Goal: Task Accomplishment & Management: Manage account settings

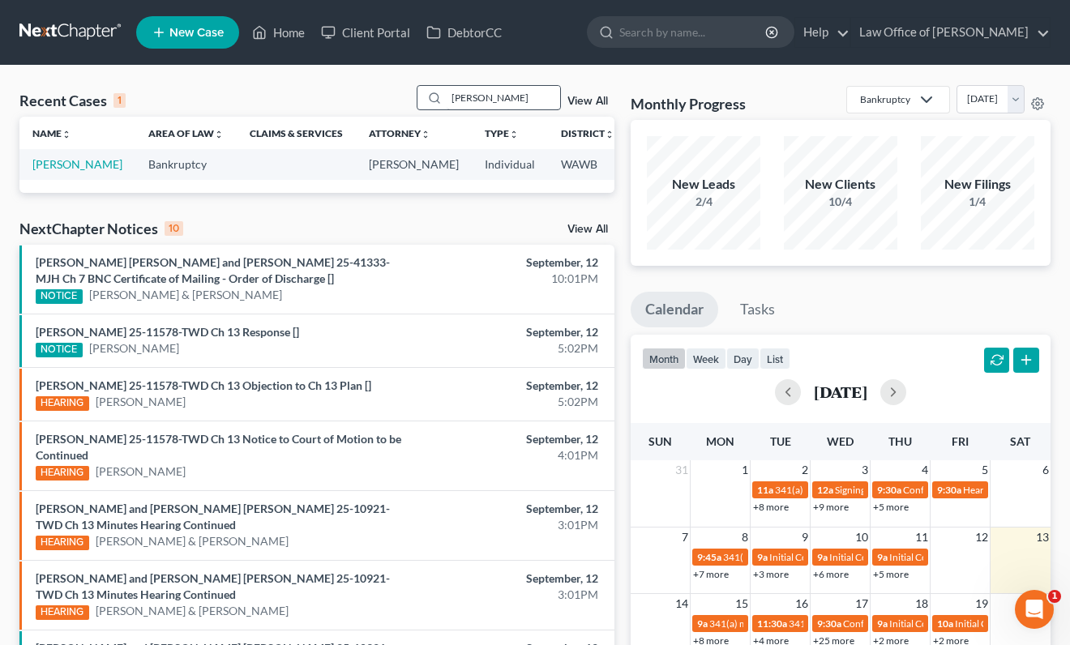
click at [484, 102] on input "[PERSON_NAME]" at bounding box center [503, 98] width 113 height 24
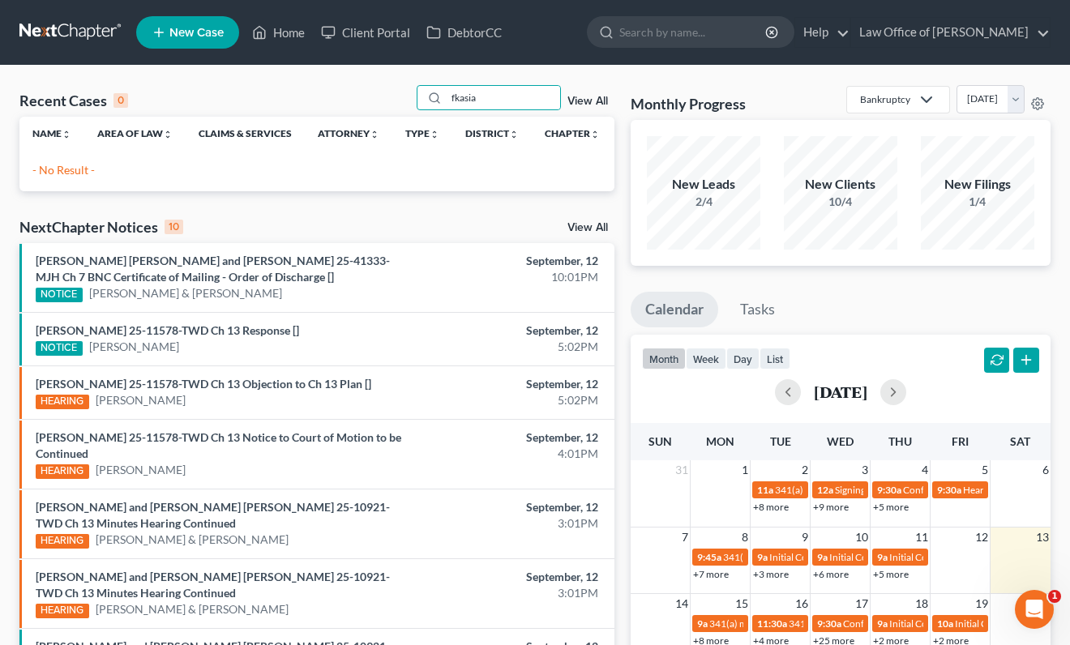
drag, startPoint x: 495, startPoint y: 102, endPoint x: 413, endPoint y: 96, distance: 82.1
click at [415, 96] on div "Recent Cases 0 fkasia View All" at bounding box center [316, 101] width 595 height 32
type input "kasia"
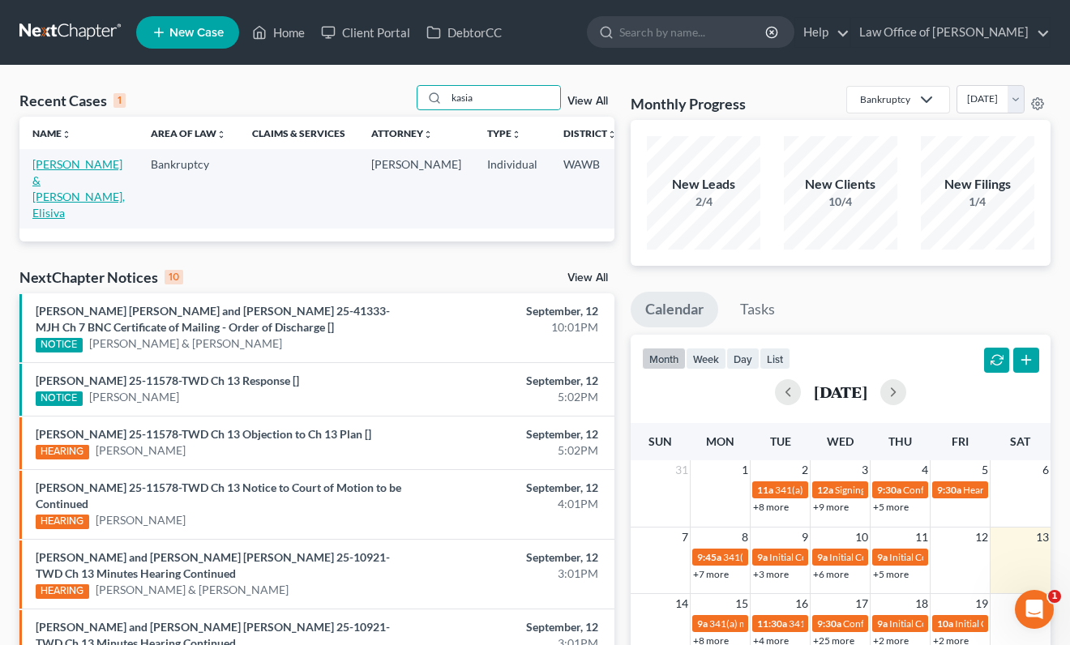
click at [41, 191] on link "[PERSON_NAME] & [PERSON_NAME], Elisiva" at bounding box center [78, 188] width 92 height 62
select select "6"
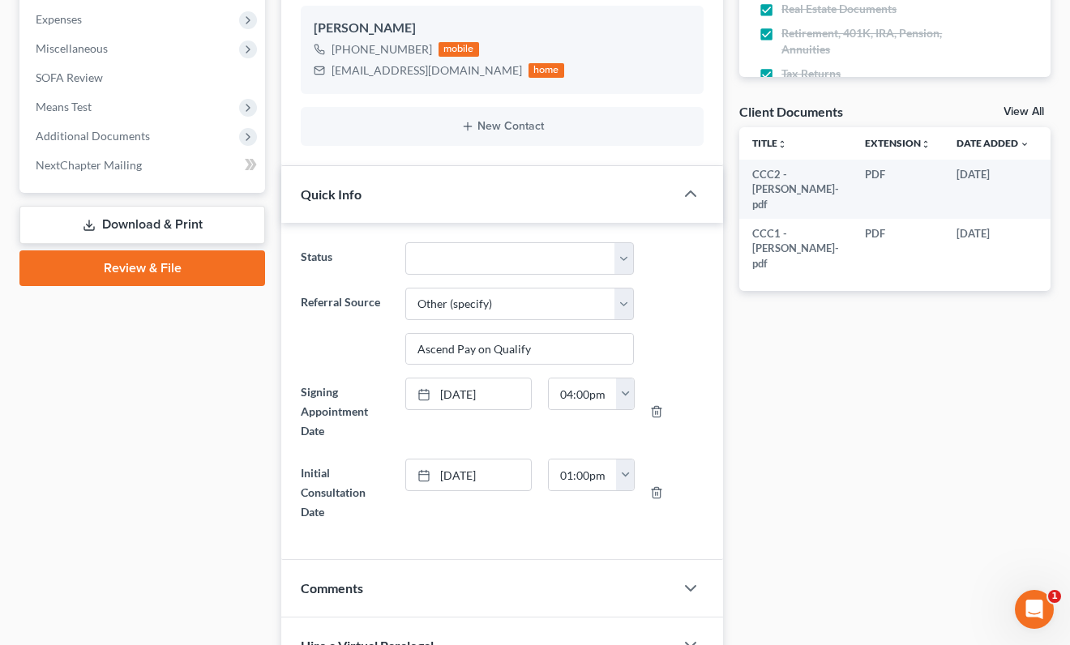
scroll to position [575, 0]
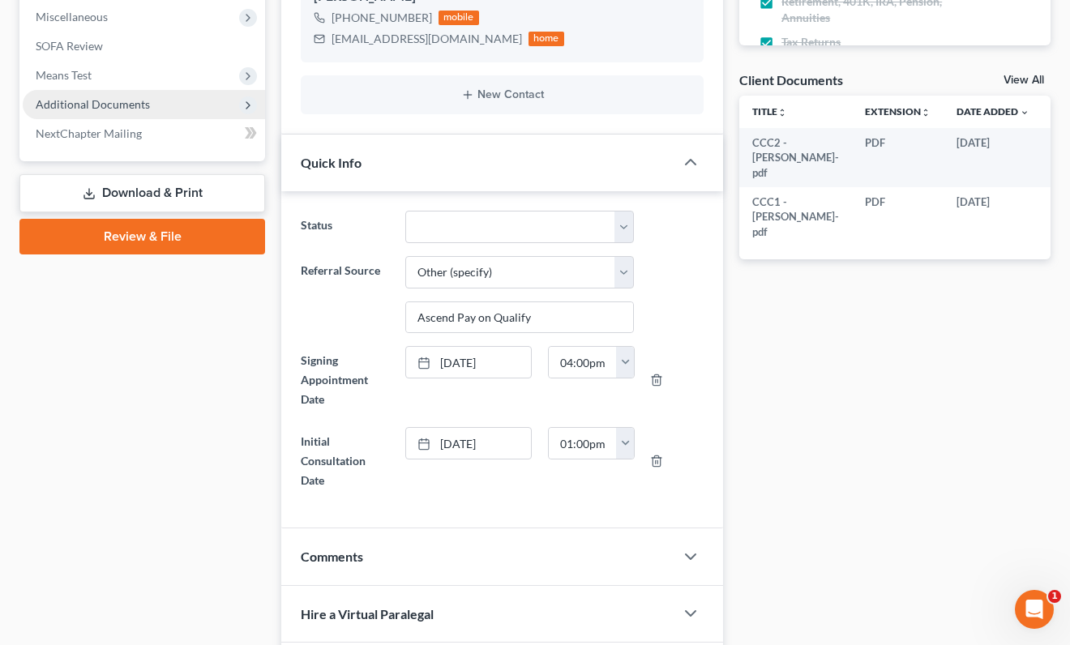
click at [204, 98] on span "Additional Documents" at bounding box center [144, 104] width 242 height 29
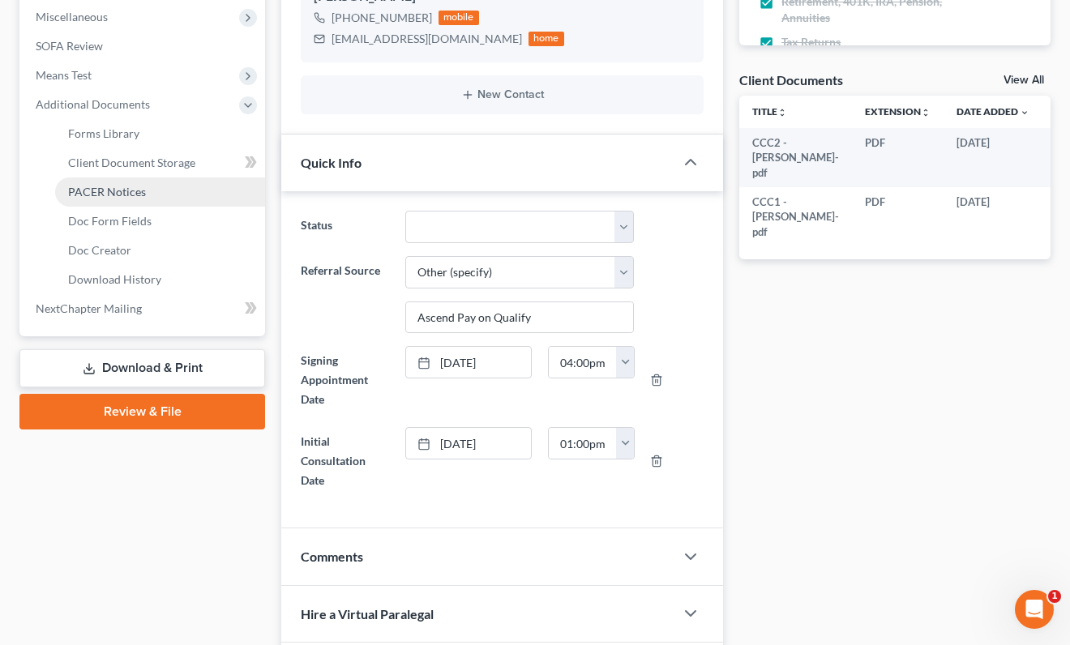
click at [186, 185] on link "PACER Notices" at bounding box center [160, 191] width 210 height 29
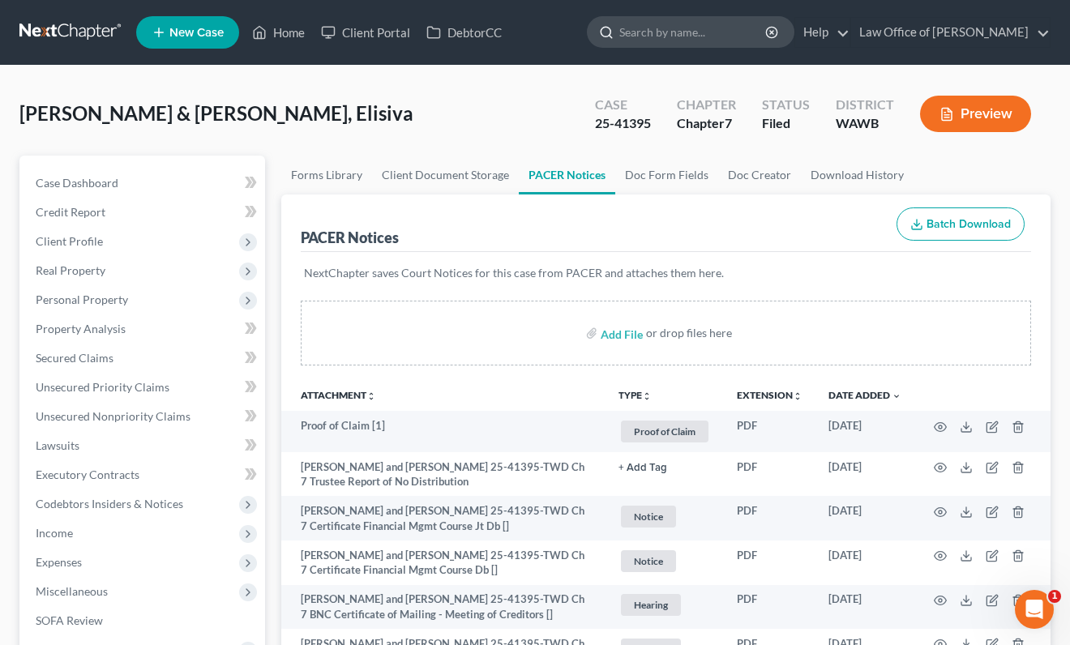
click at [694, 29] on input "search" at bounding box center [693, 32] width 148 height 30
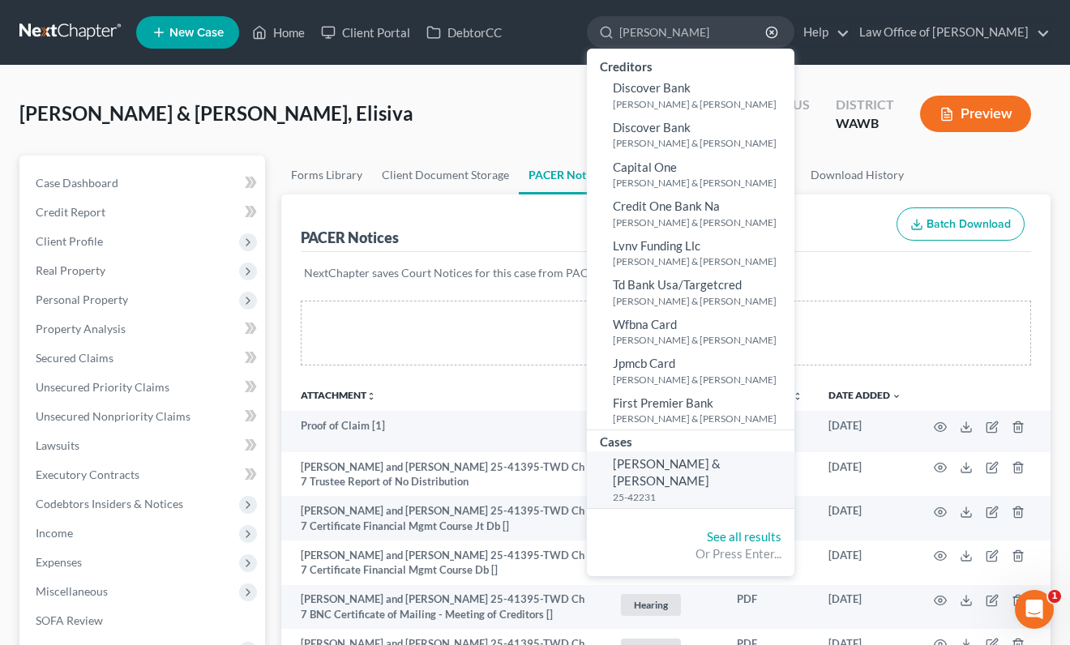
type input "[PERSON_NAME]"
click at [689, 465] on span "[PERSON_NAME] & [PERSON_NAME]" at bounding box center [667, 472] width 108 height 32
select select "6"
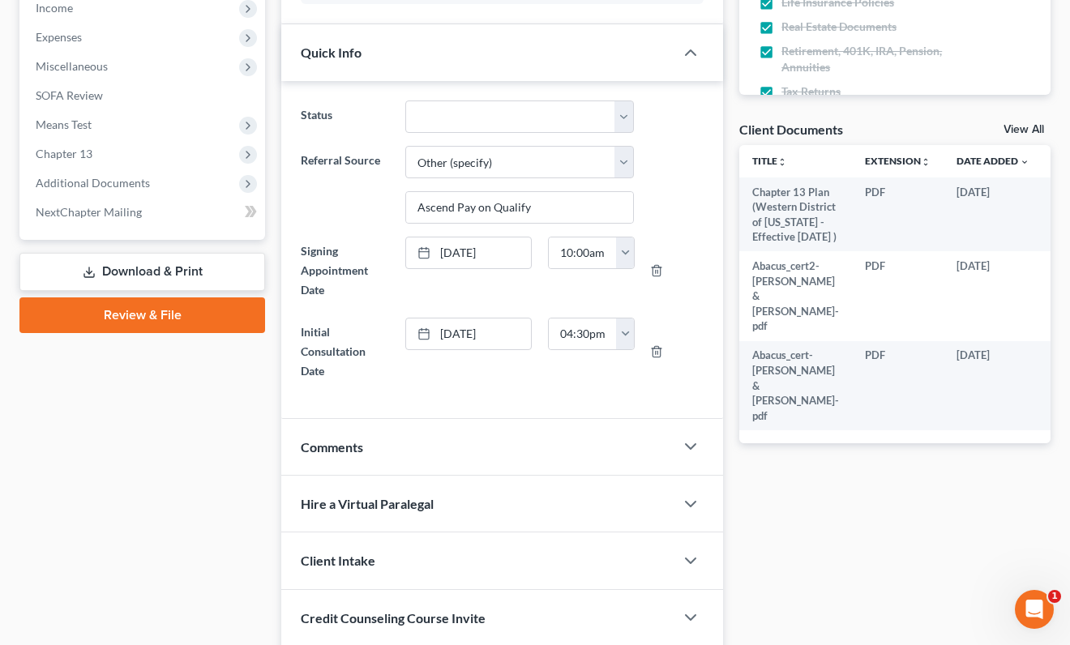
scroll to position [583, 0]
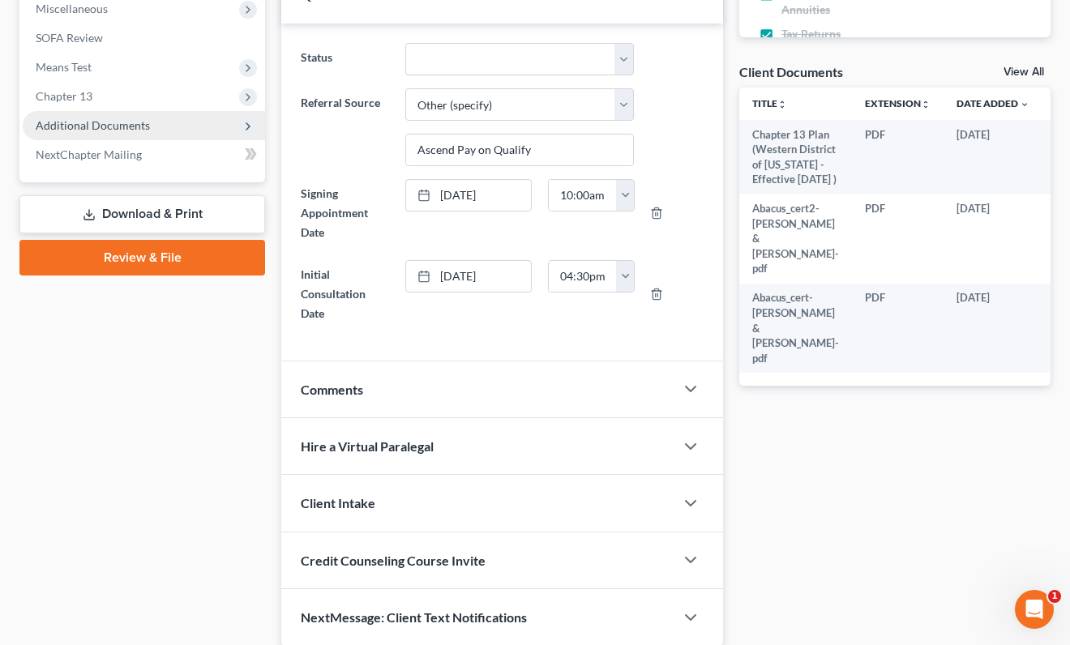
click at [140, 126] on span "Additional Documents" at bounding box center [93, 125] width 114 height 14
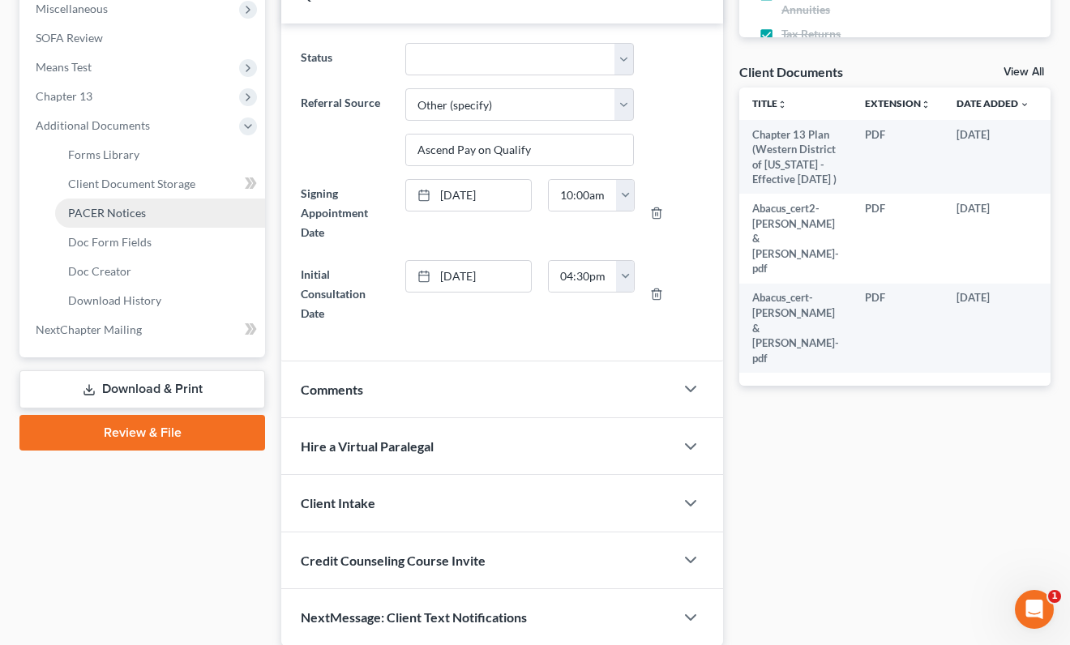
click at [142, 216] on span "PACER Notices" at bounding box center [107, 213] width 78 height 14
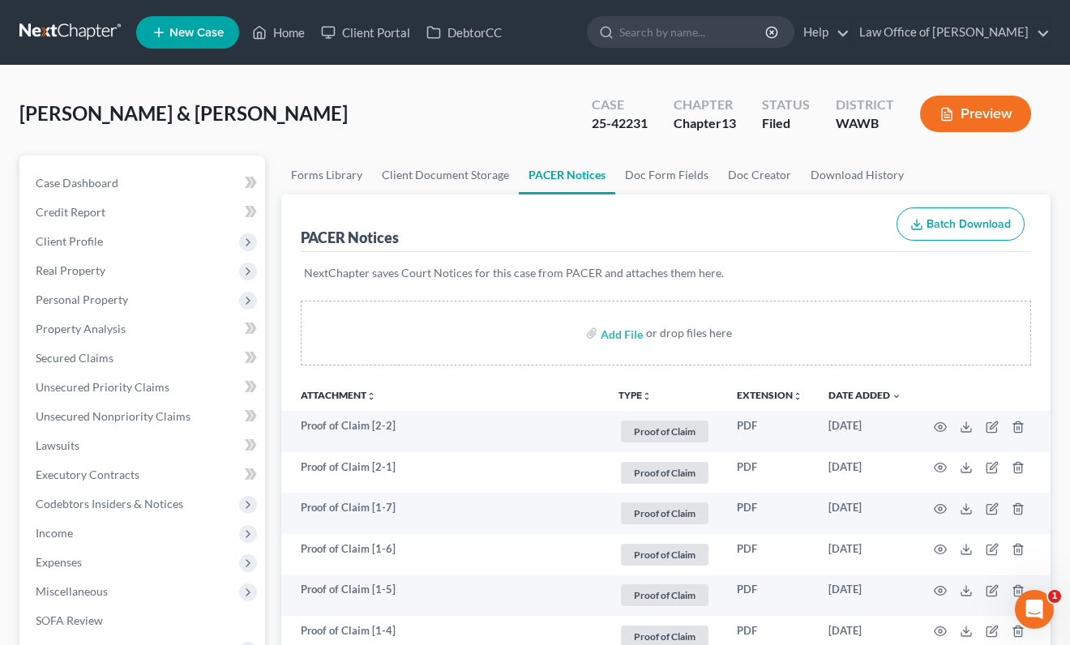
scroll to position [58, 0]
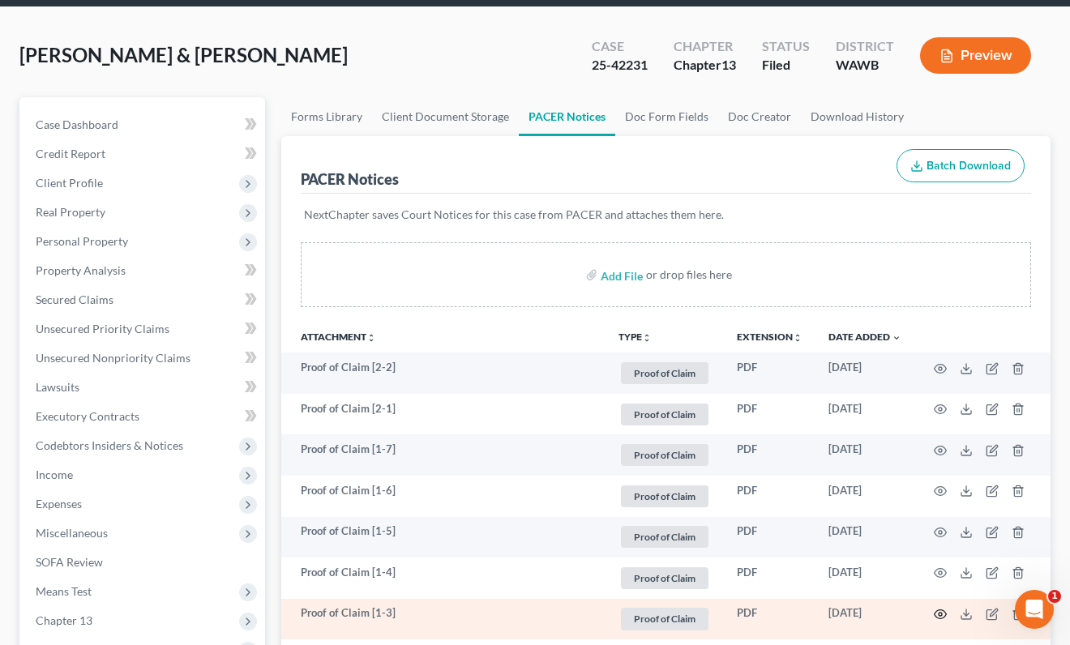
click at [941, 615] on icon "button" at bounding box center [940, 614] width 13 height 13
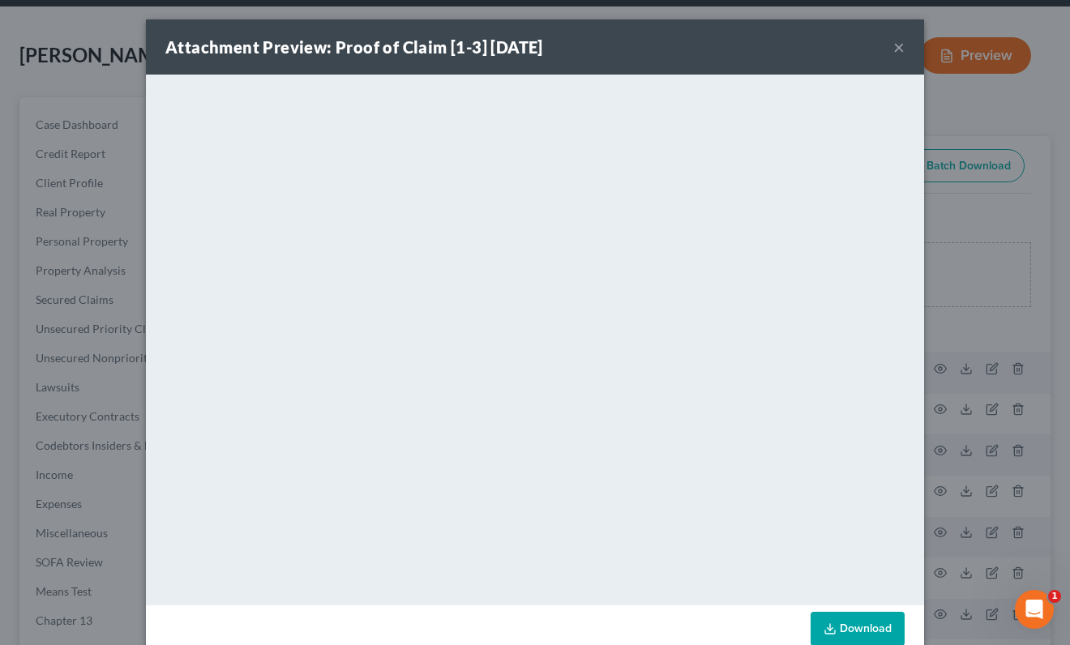
click at [1012, 516] on div "Attachment Preview: Proof of Claim [1-3] [DATE] × <object ng-attr-data='[URL][D…" at bounding box center [535, 322] width 1070 height 645
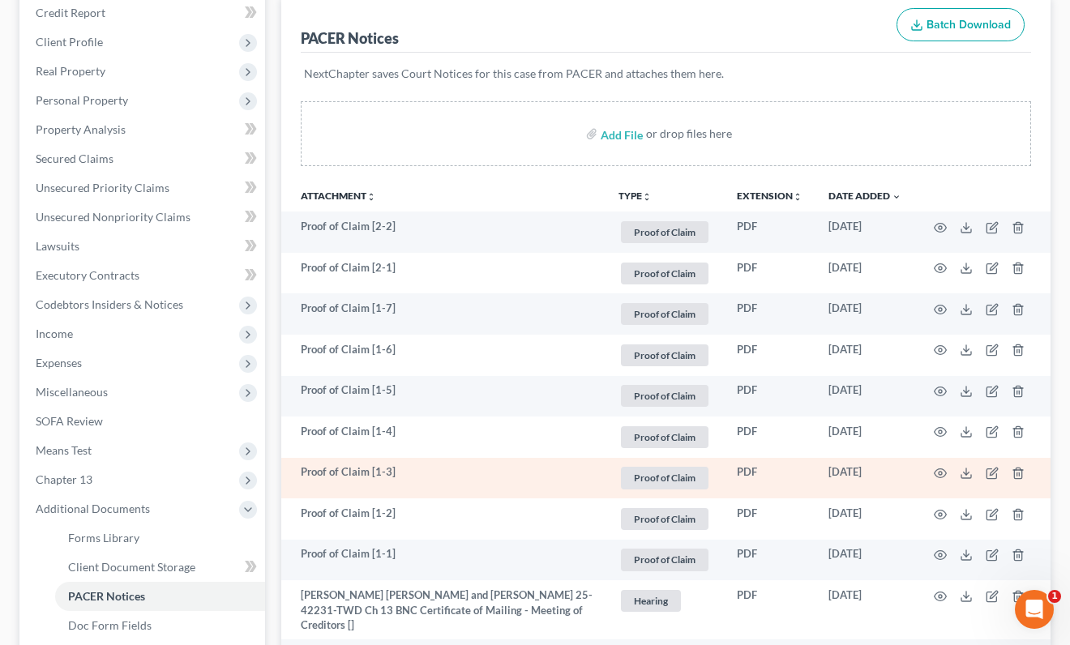
scroll to position [204, 0]
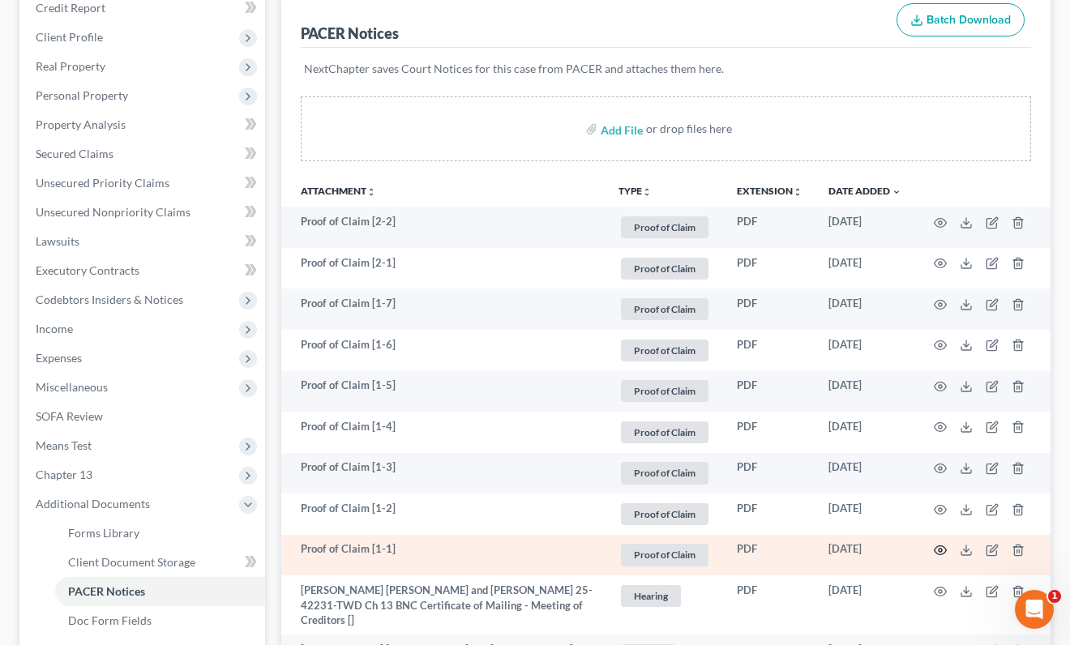
click at [937, 545] on icon "button" at bounding box center [940, 550] width 13 height 13
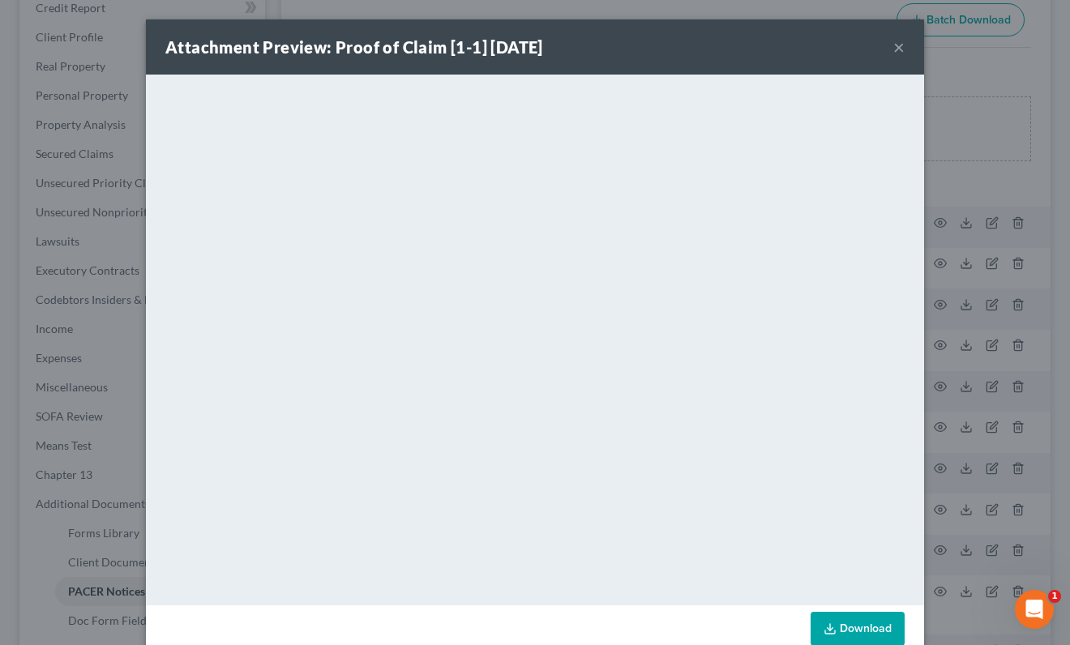
click at [1002, 313] on div "Attachment Preview: Proof of Claim [1-1] [DATE] × <object ng-attr-data='[URL][D…" at bounding box center [535, 322] width 1070 height 645
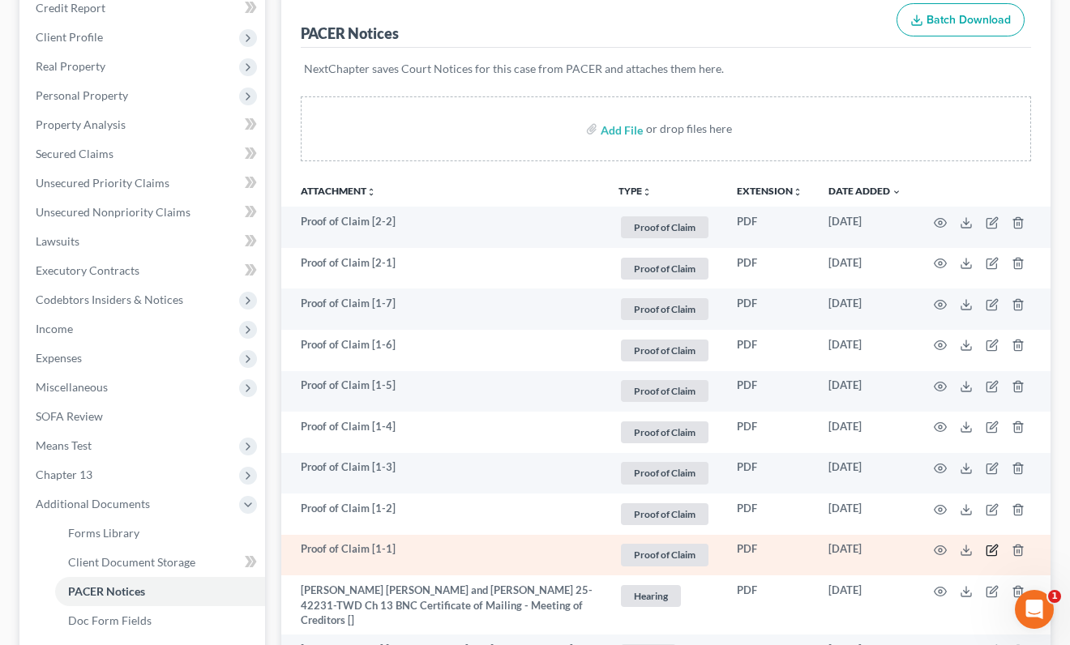
click at [993, 547] on icon "button" at bounding box center [992, 548] width 7 height 7
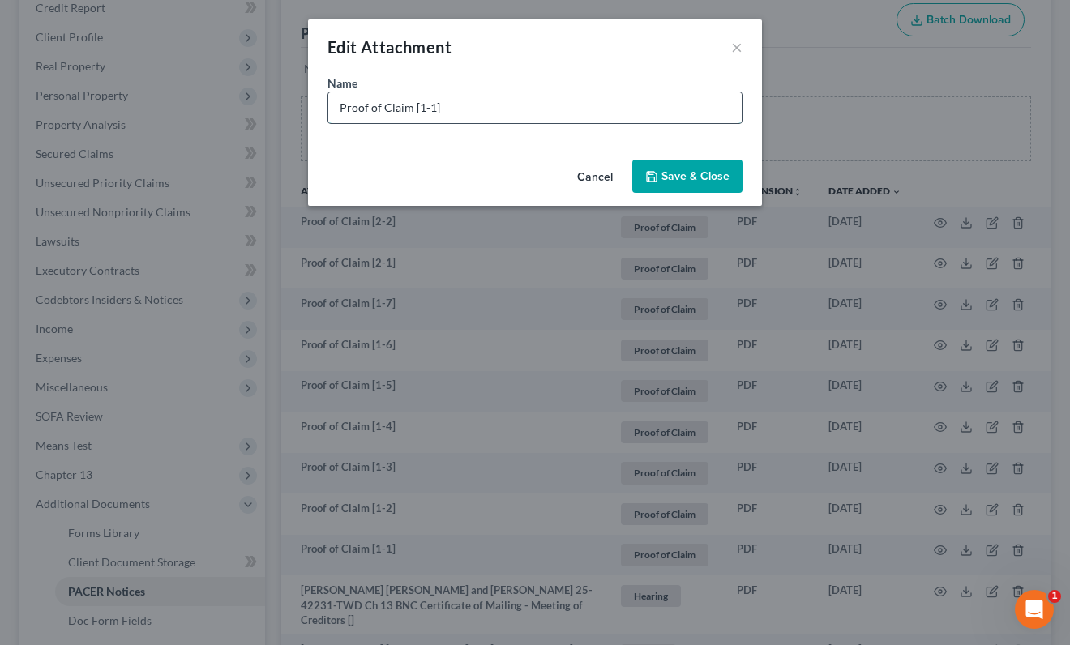
click at [474, 115] on input "Proof of Claim [1-1]" at bounding box center [534, 107] width 413 height 31
paste input "U.S. Department of Housing and Urban Development"
drag, startPoint x: 462, startPoint y: 109, endPoint x: 442, endPoint y: 109, distance: 20.3
click at [442, 109] on input "Proof of Claim [1-1] - U.S. Department of Housing and Urban Development" at bounding box center [534, 107] width 413 height 31
type input "Proof of Claim [1-1] - U.S. Department of Housing and Urban Development"
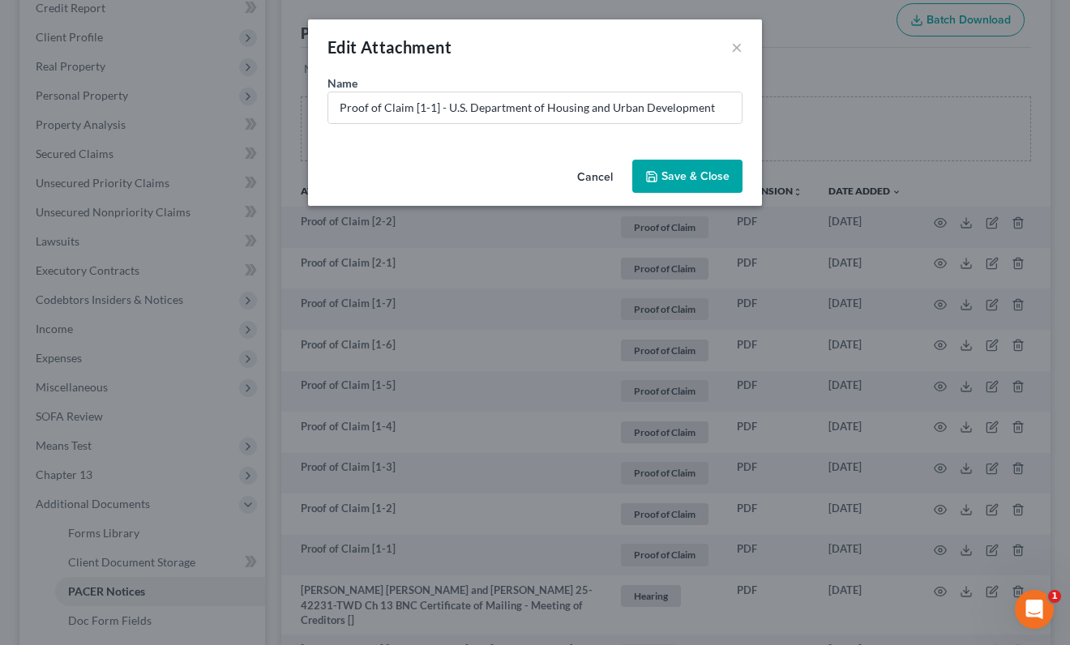
click at [665, 166] on button "Save & Close" at bounding box center [687, 177] width 110 height 34
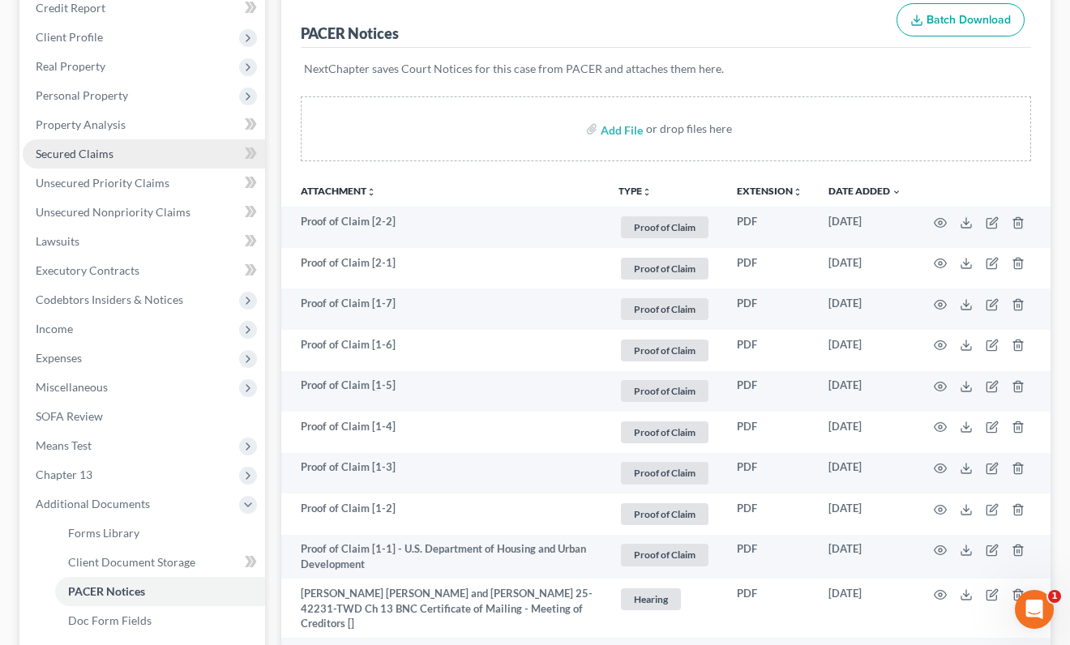
click at [199, 143] on link "Secured Claims" at bounding box center [144, 153] width 242 height 29
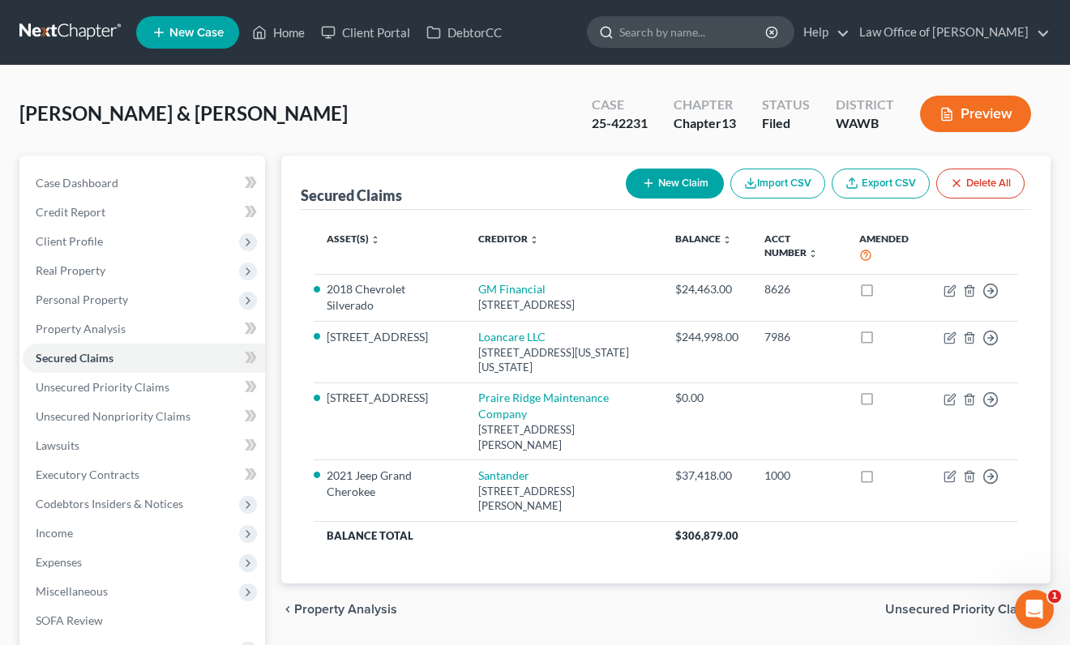
click at [684, 27] on input "search" at bounding box center [693, 32] width 148 height 30
type input "b"
click at [92, 30] on link at bounding box center [71, 32] width 104 height 29
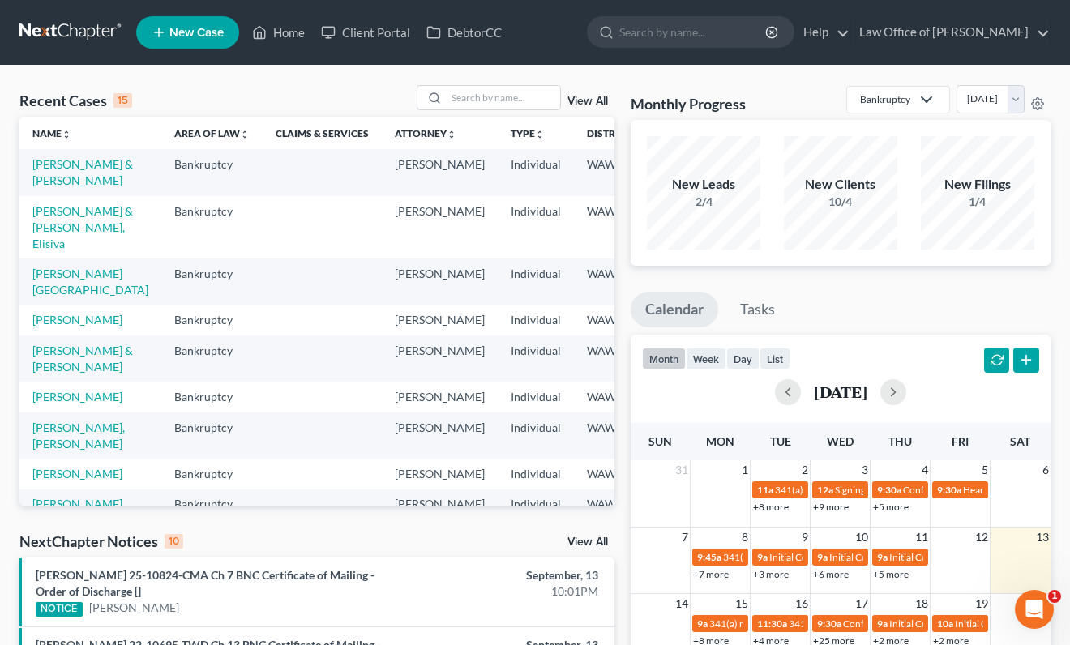
click at [588, 543] on link "View All" at bounding box center [587, 541] width 41 height 11
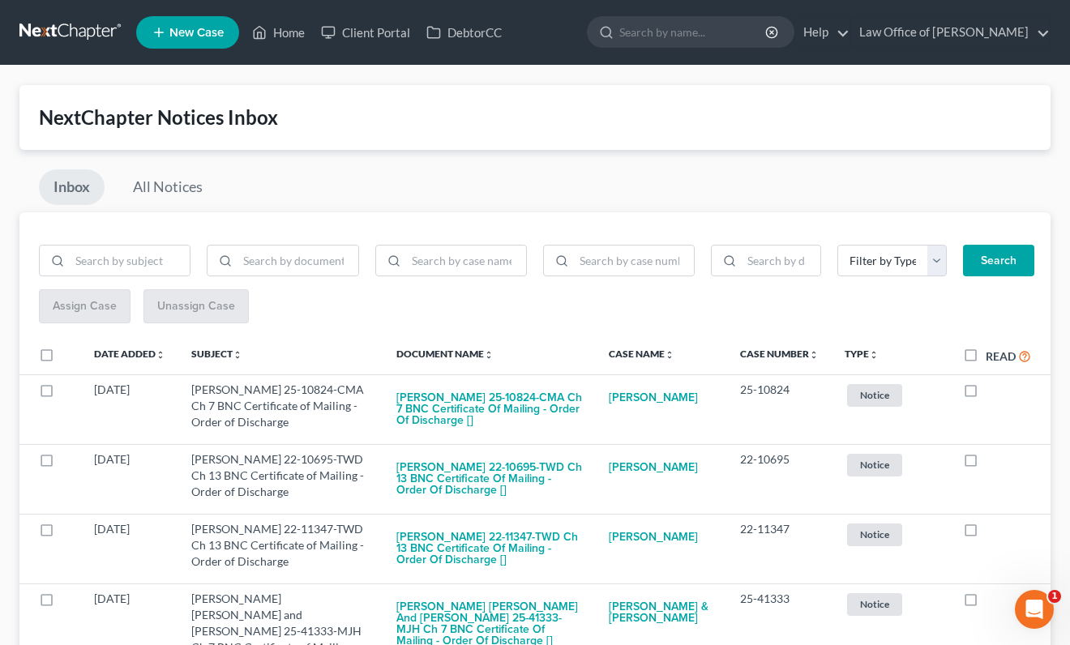
click at [985, 363] on label "Read" at bounding box center [1007, 356] width 45 height 19
click at [992, 357] on input "Read" at bounding box center [997, 352] width 11 height 11
checkbox input "true"
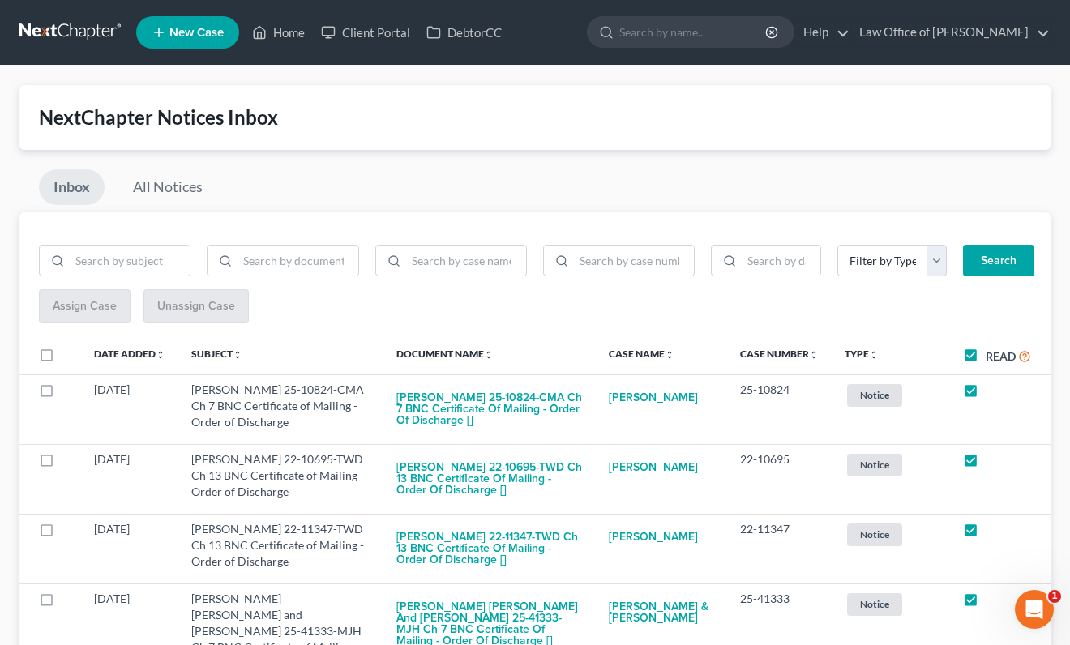
checkbox input "true"
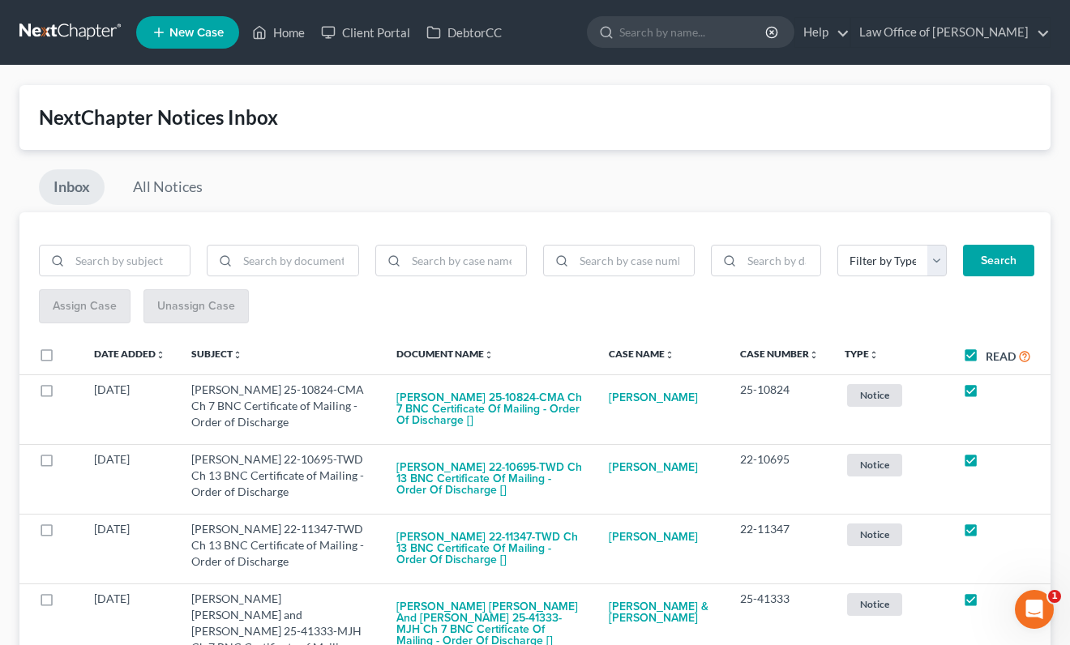
checkbox input "true"
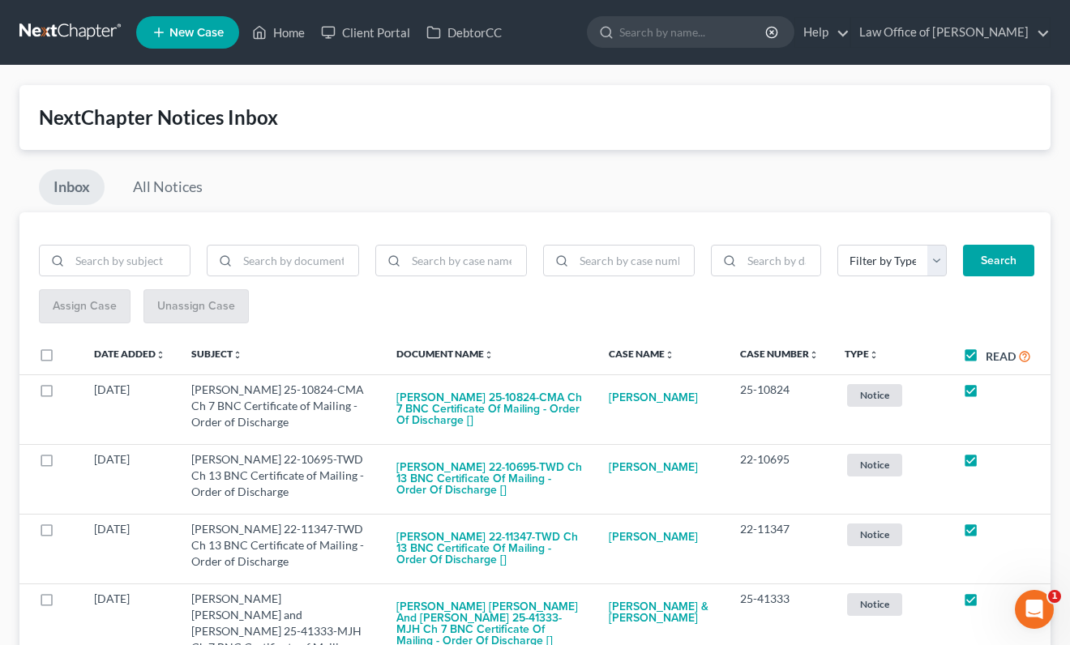
checkbox input "true"
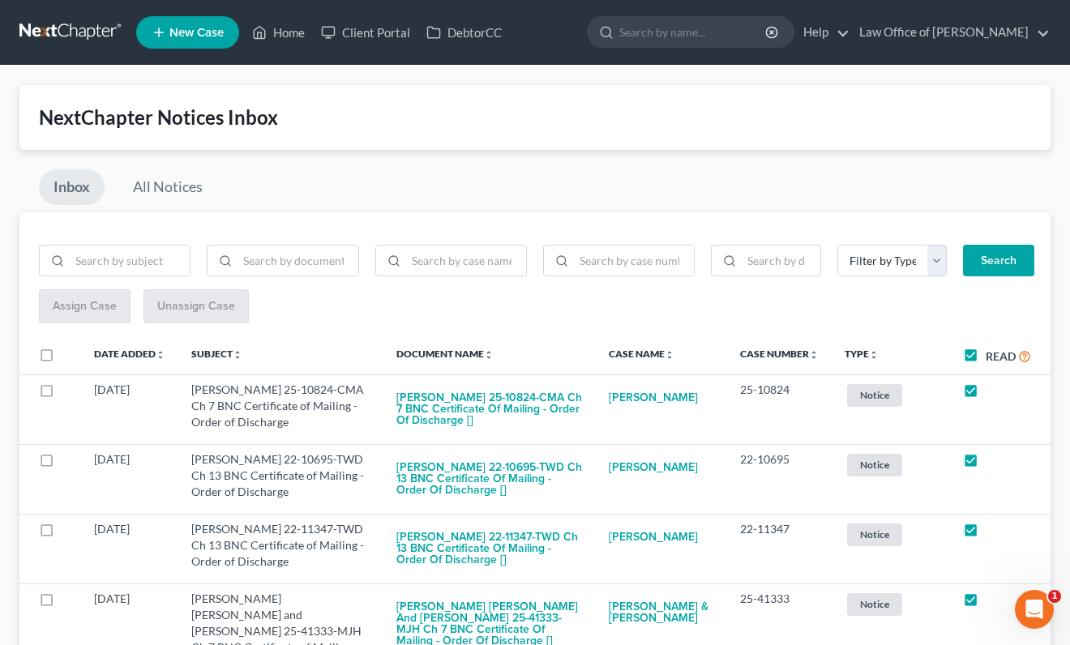
checkbox input "true"
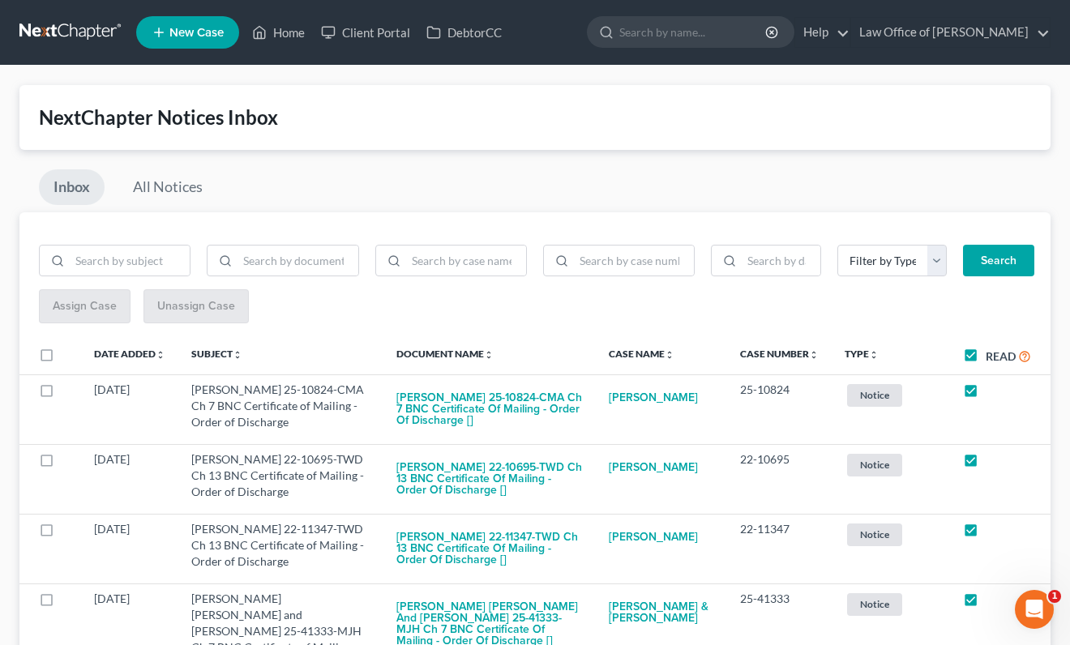
checkbox input "true"
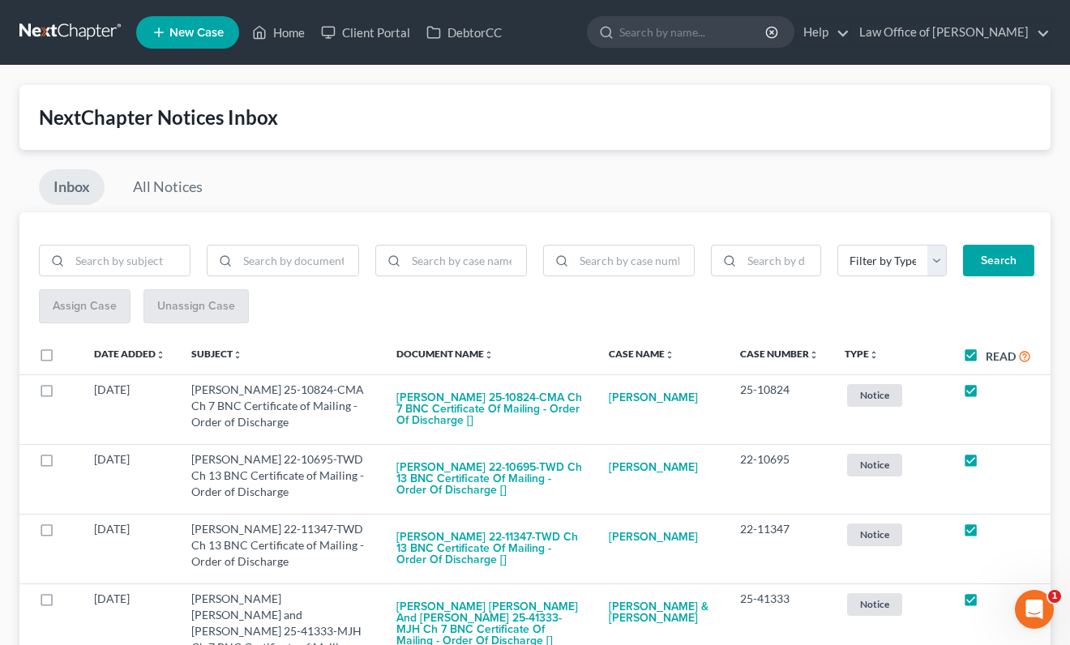
checkbox input "true"
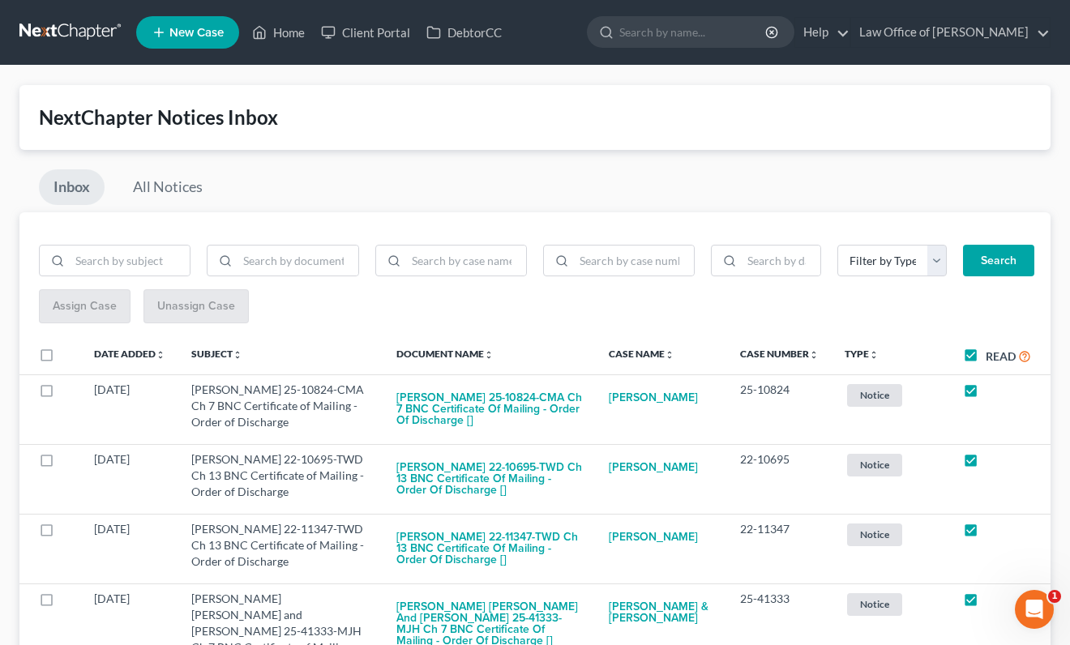
checkbox input "true"
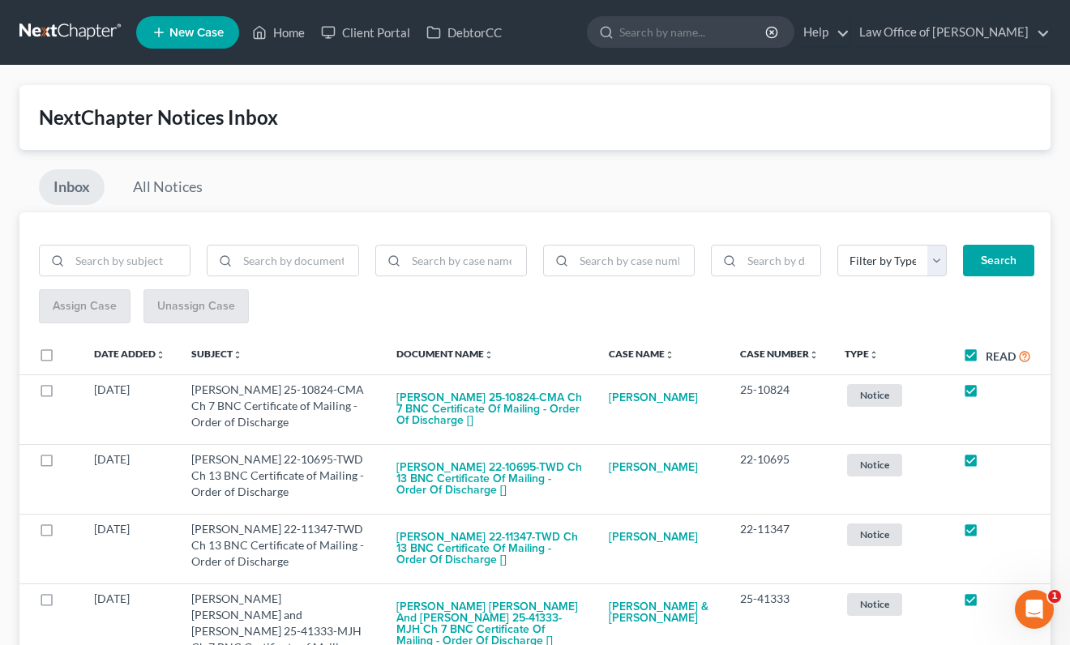
checkbox input "true"
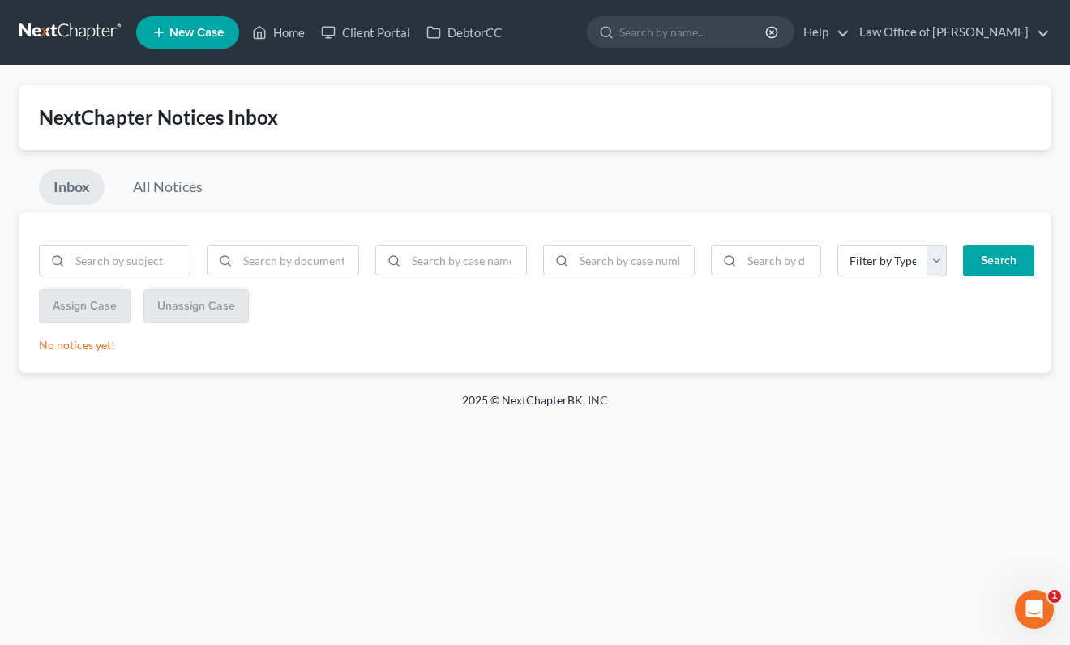
click at [98, 35] on link at bounding box center [71, 32] width 104 height 29
